Goal: Check status: Check status

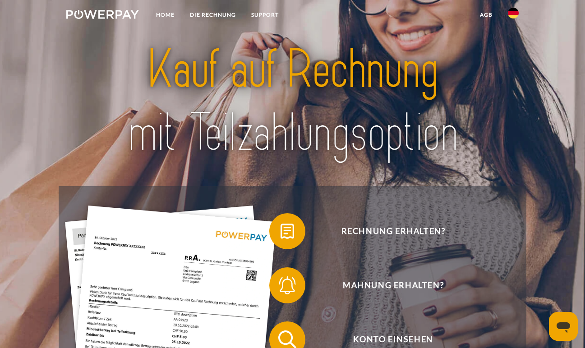
click at [512, 13] on img at bounding box center [513, 13] width 11 height 11
click at [220, 11] on link "DIE RECHNUNG" at bounding box center [212, 15] width 61 height 16
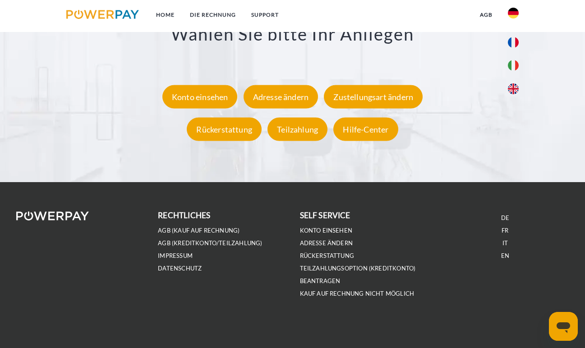
scroll to position [1615, 0]
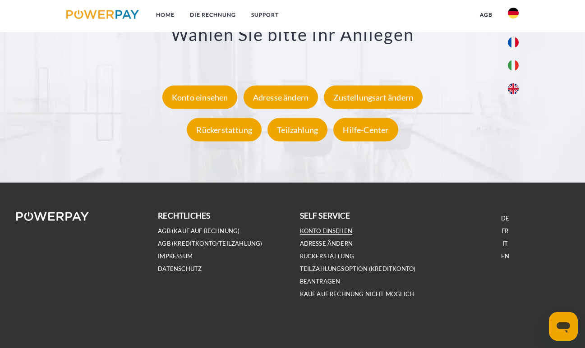
click at [334, 229] on link "Konto einsehen" at bounding box center [326, 231] width 53 height 8
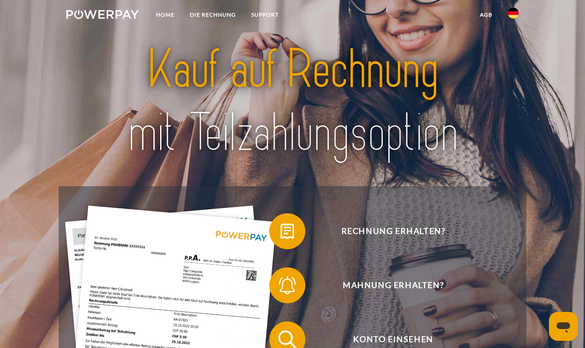
click at [109, 14] on img at bounding box center [102, 14] width 73 height 9
click at [164, 13] on link "Home" at bounding box center [165, 15] width 34 height 16
click at [164, 17] on link "Home" at bounding box center [165, 15] width 34 height 16
click at [225, 13] on link "DIE RECHNUNG" at bounding box center [212, 15] width 61 height 16
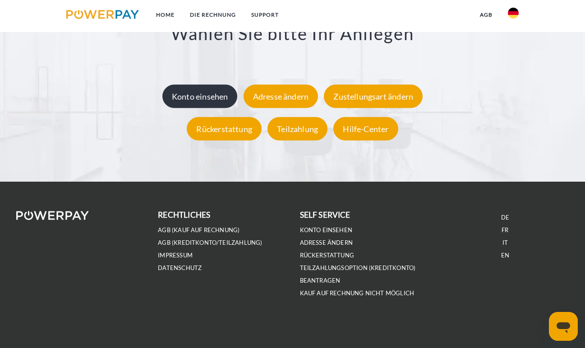
scroll to position [1615, 0]
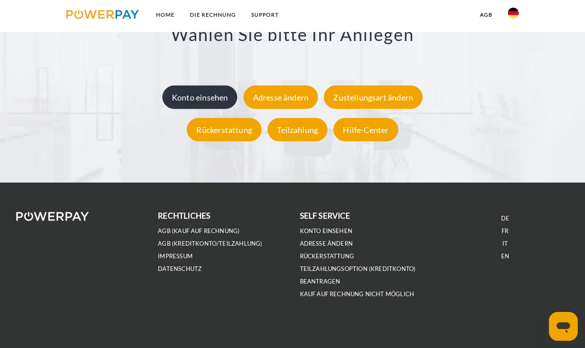
click at [206, 98] on div "Konto einsehen" at bounding box center [199, 96] width 75 height 23
